Goal: Find specific page/section: Find specific page/section

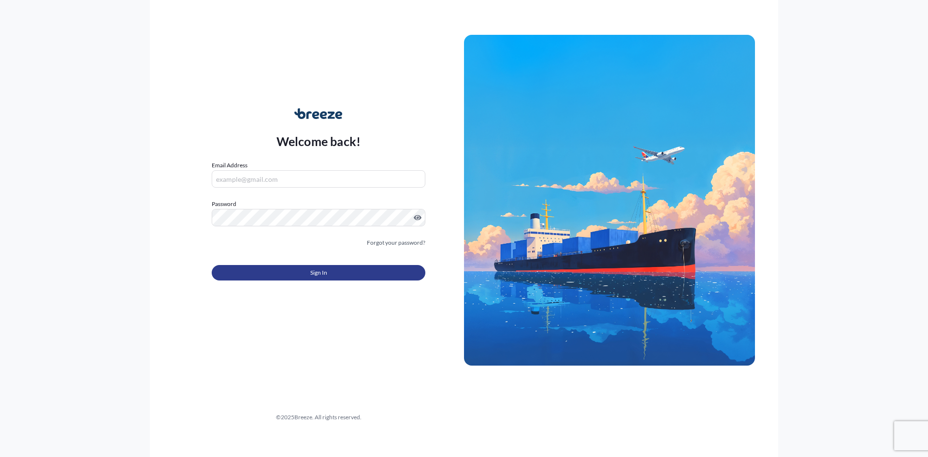
type input "[EMAIL_ADDRESS][PERSON_NAME][DOMAIN_NAME]"
click at [277, 274] on button "Sign In" at bounding box center [319, 272] width 214 height 15
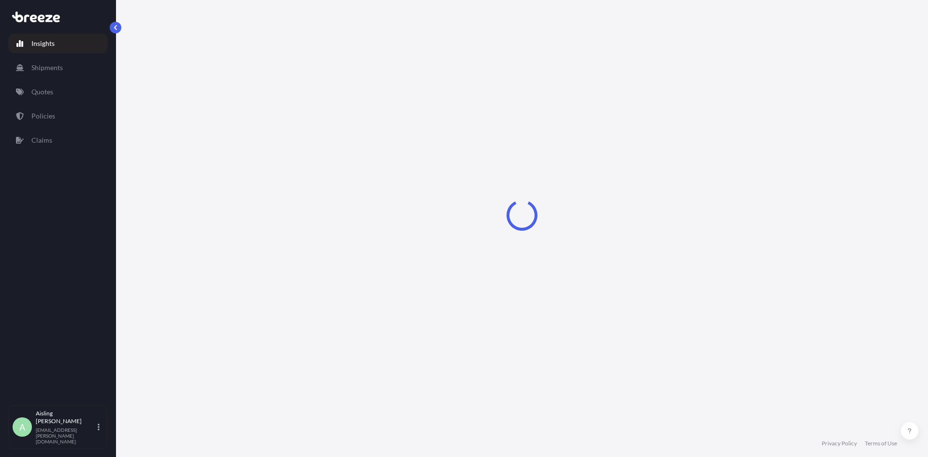
select select "2025"
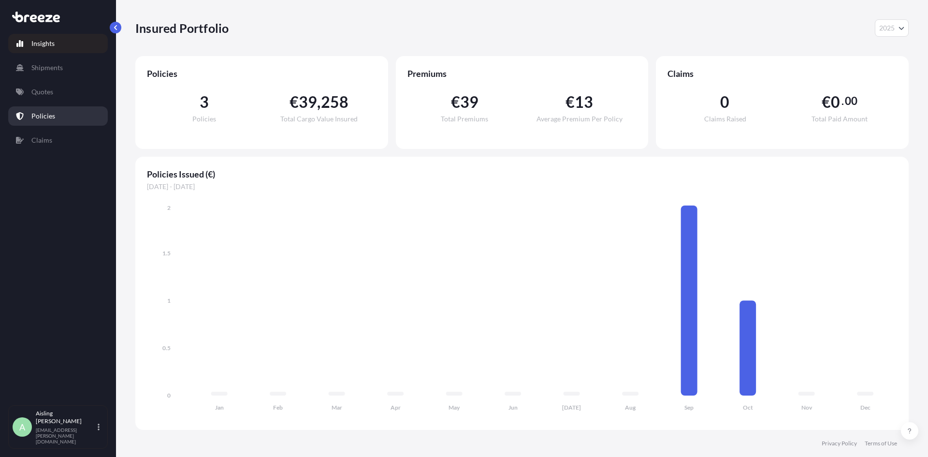
click at [54, 116] on p "Policies" at bounding box center [43, 116] width 24 height 10
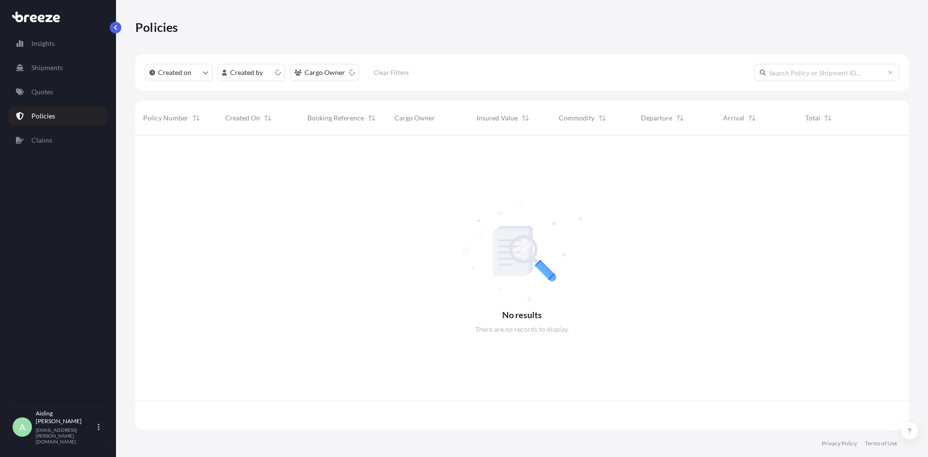
scroll to position [292, 766]
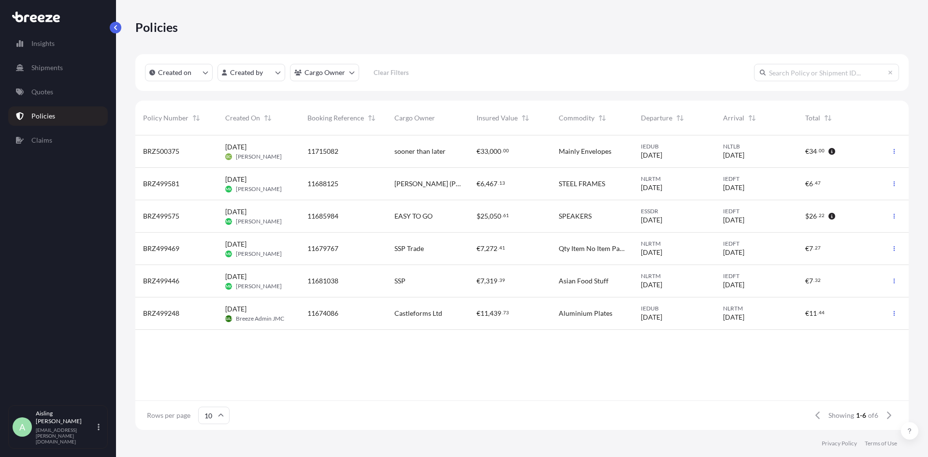
click at [487, 25] on div "Policies" at bounding box center [521, 26] width 773 height 15
